Goal: Information Seeking & Learning: Learn about a topic

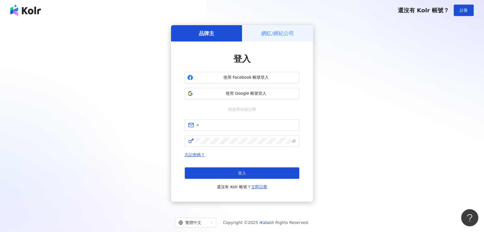
click at [207, 93] on span "使用 Google 帳號登入" at bounding box center [245, 94] width 101 height 6
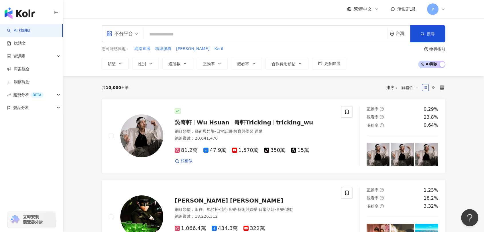
click at [437, 14] on div "P" at bounding box center [436, 8] width 18 height 11
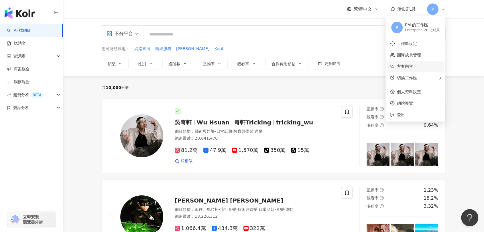
click at [413, 65] on link "方案內容" at bounding box center [405, 66] width 16 height 5
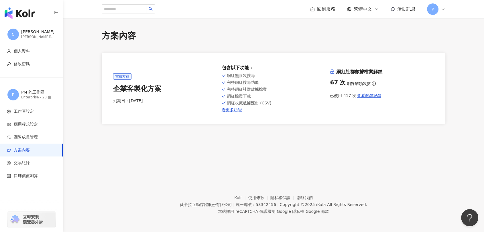
click at [453, 115] on div "方案內容 當前方案 企業客製化方案 到期日： 2026/6/10 包含以下功能 ： 網紅無限次搜尋 完整網紅搜尋功能 完整網紅社群數據檔案 網紅檔案下載 網紅…" at bounding box center [273, 77] width 367 height 94
click at [378, 96] on span "查看解鎖紀錄" at bounding box center [369, 95] width 24 height 5
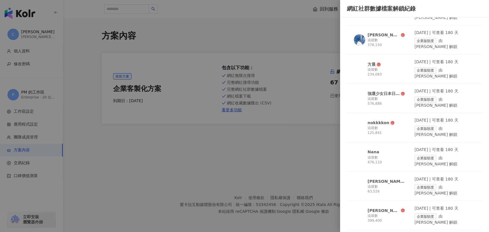
scroll to position [596, 0]
click at [389, 179] on div "塞普勒斯的媽媽｜親子共食" at bounding box center [386, 182] width 37 height 6
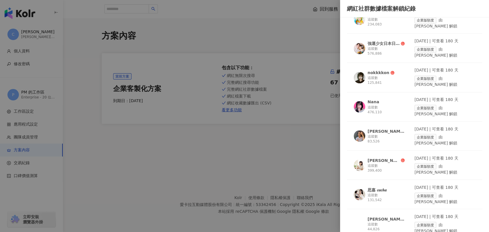
scroll to position [646, 0]
click at [370, 157] on div "[PERSON_NAME]的小日常" at bounding box center [384, 160] width 32 height 6
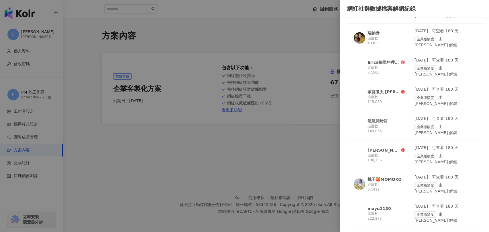
scroll to position [1037, 0]
click at [381, 205] on div "mayu1130" at bounding box center [379, 208] width 23 height 6
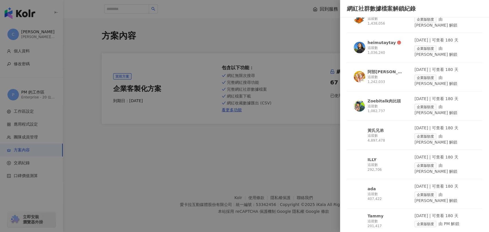
scroll to position [1321, 0]
click at [361, 215] on img at bounding box center [359, 220] width 11 height 11
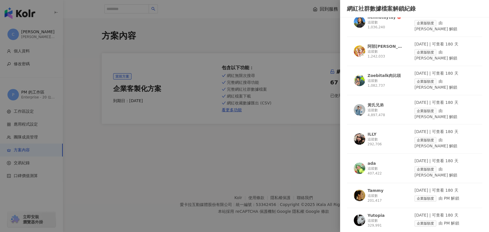
scroll to position [1346, 0]
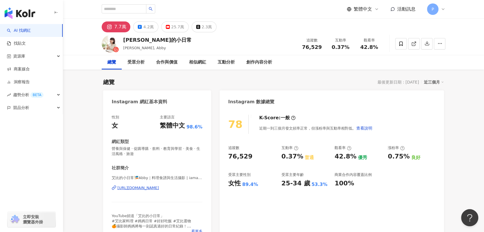
click at [159, 187] on div "[URL][DOMAIN_NAME]" at bounding box center [138, 188] width 42 height 5
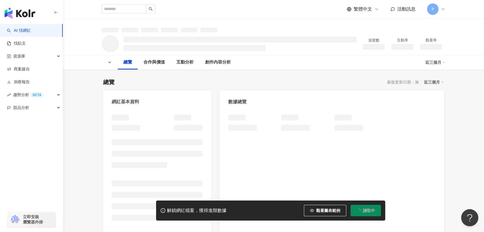
click at [381, 121] on div at bounding box center [359, 123] width 48 height 16
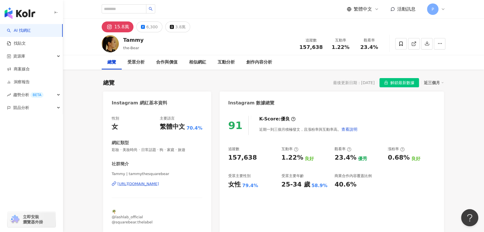
click at [159, 185] on div "https://www.instagram.com/tammythesquarebear/" at bounding box center [138, 184] width 42 height 5
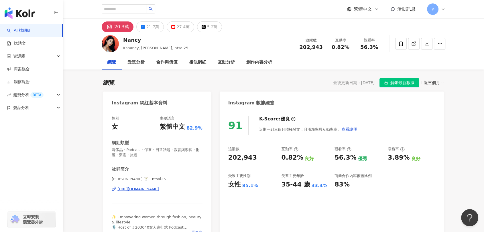
click at [150, 189] on div "https://www.instagram.com/ntsai25/" at bounding box center [138, 189] width 42 height 5
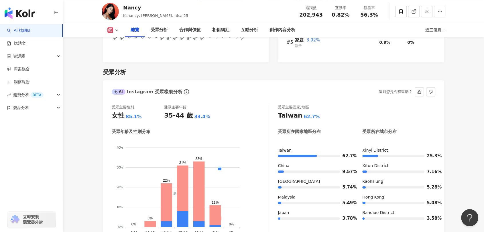
scroll to position [477, 0]
